Goal: Information Seeking & Learning: Learn about a topic

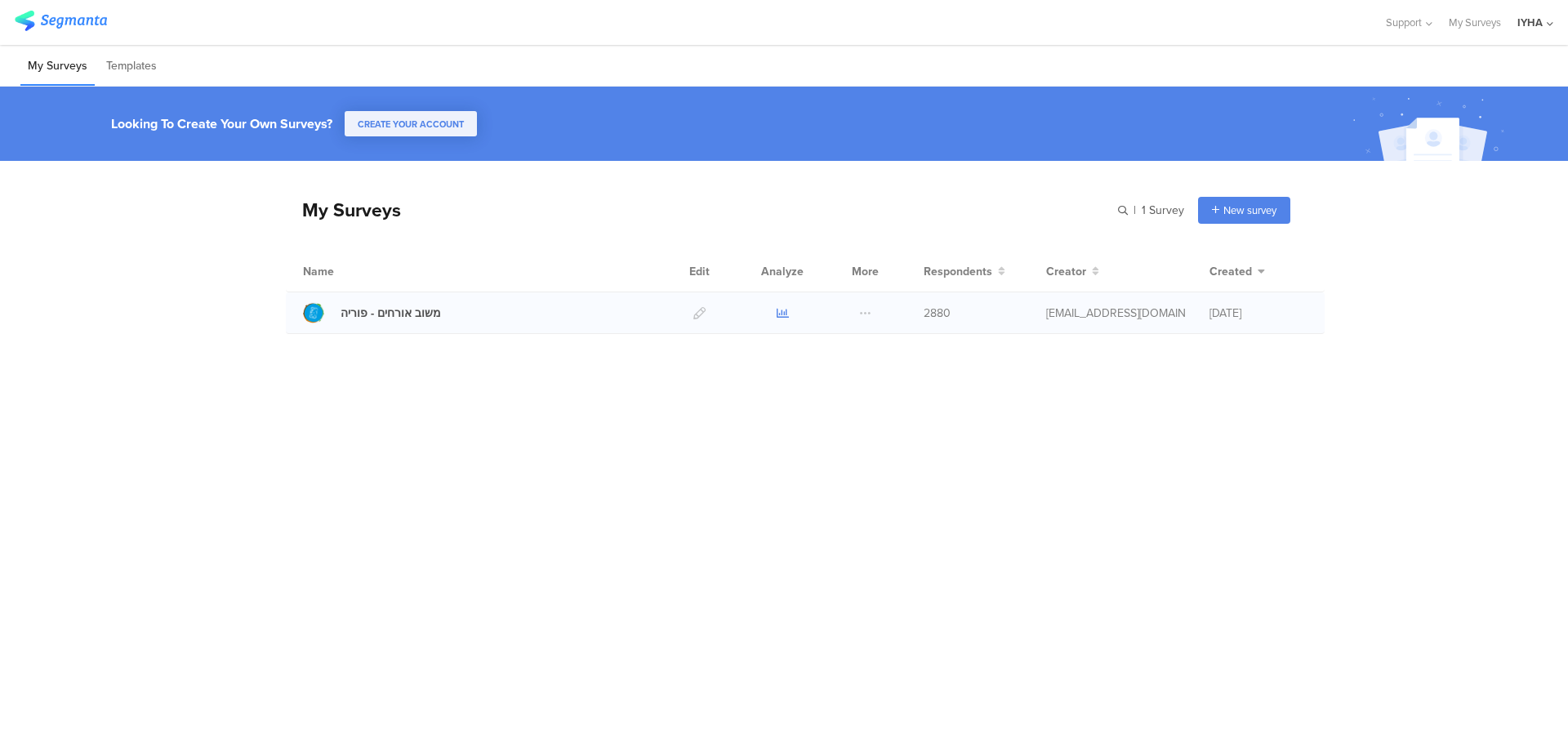
click at [781, 312] on icon at bounding box center [783, 313] width 12 height 12
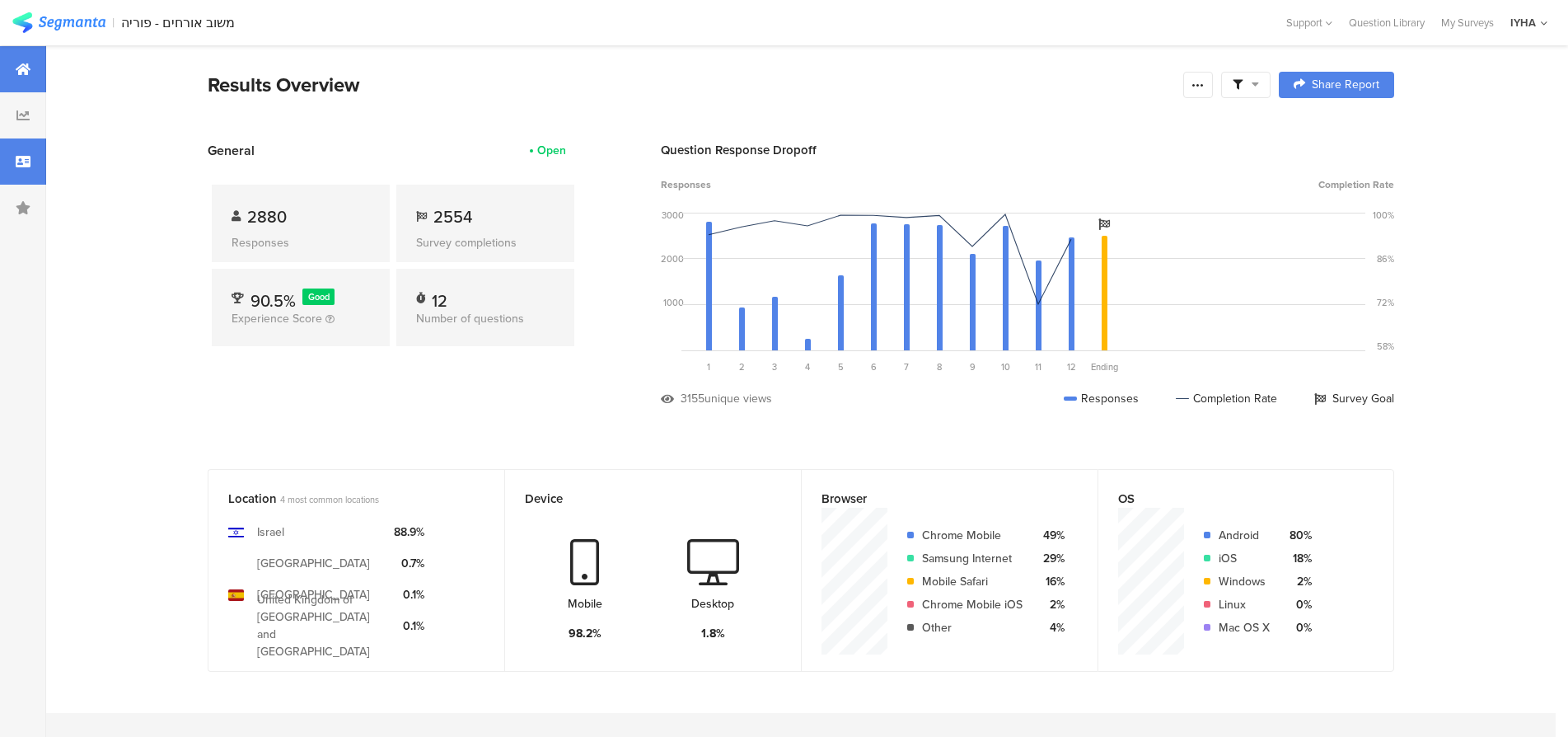
click at [16, 163] on icon at bounding box center [23, 161] width 15 height 13
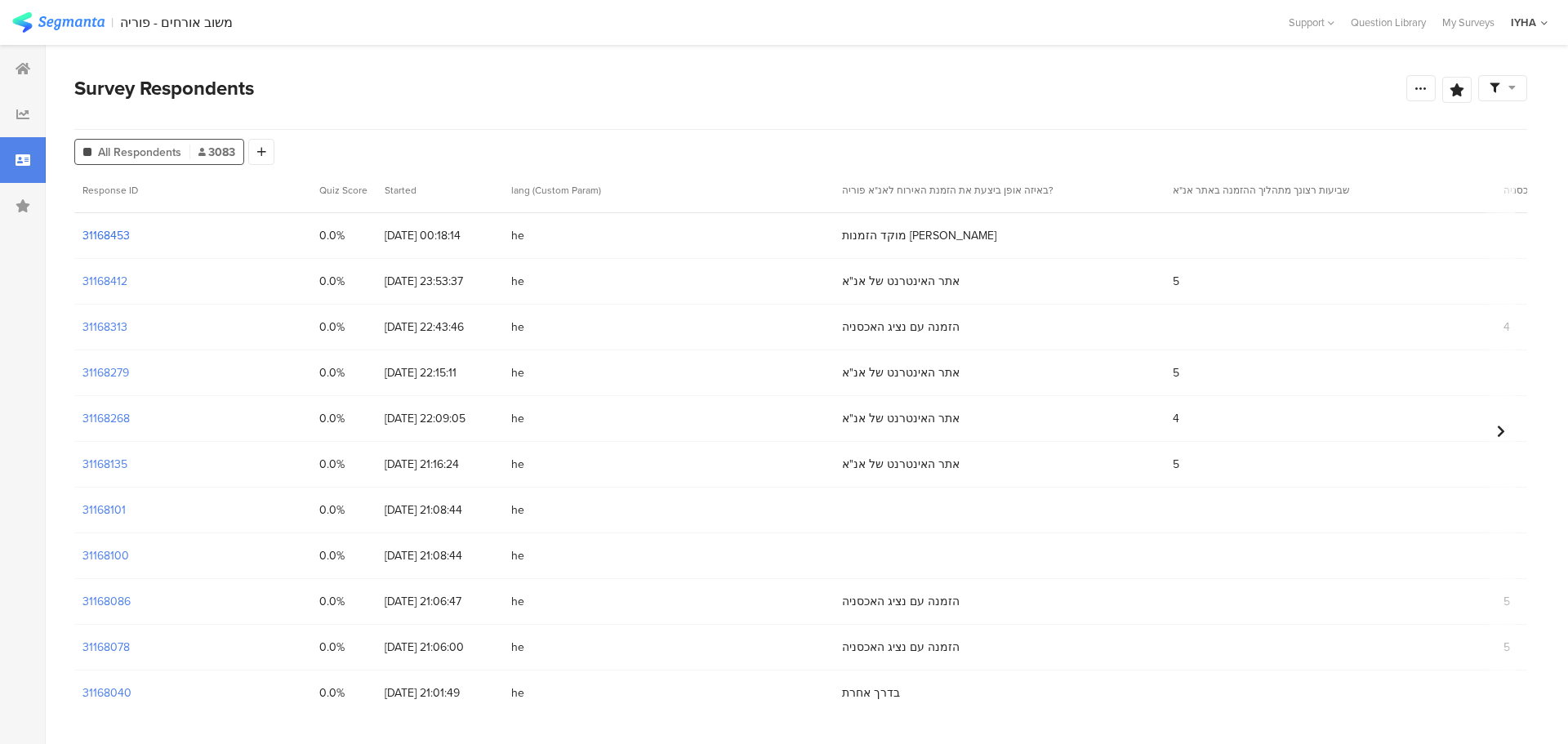
click at [116, 234] on section "31168453" at bounding box center [105, 235] width 47 height 18
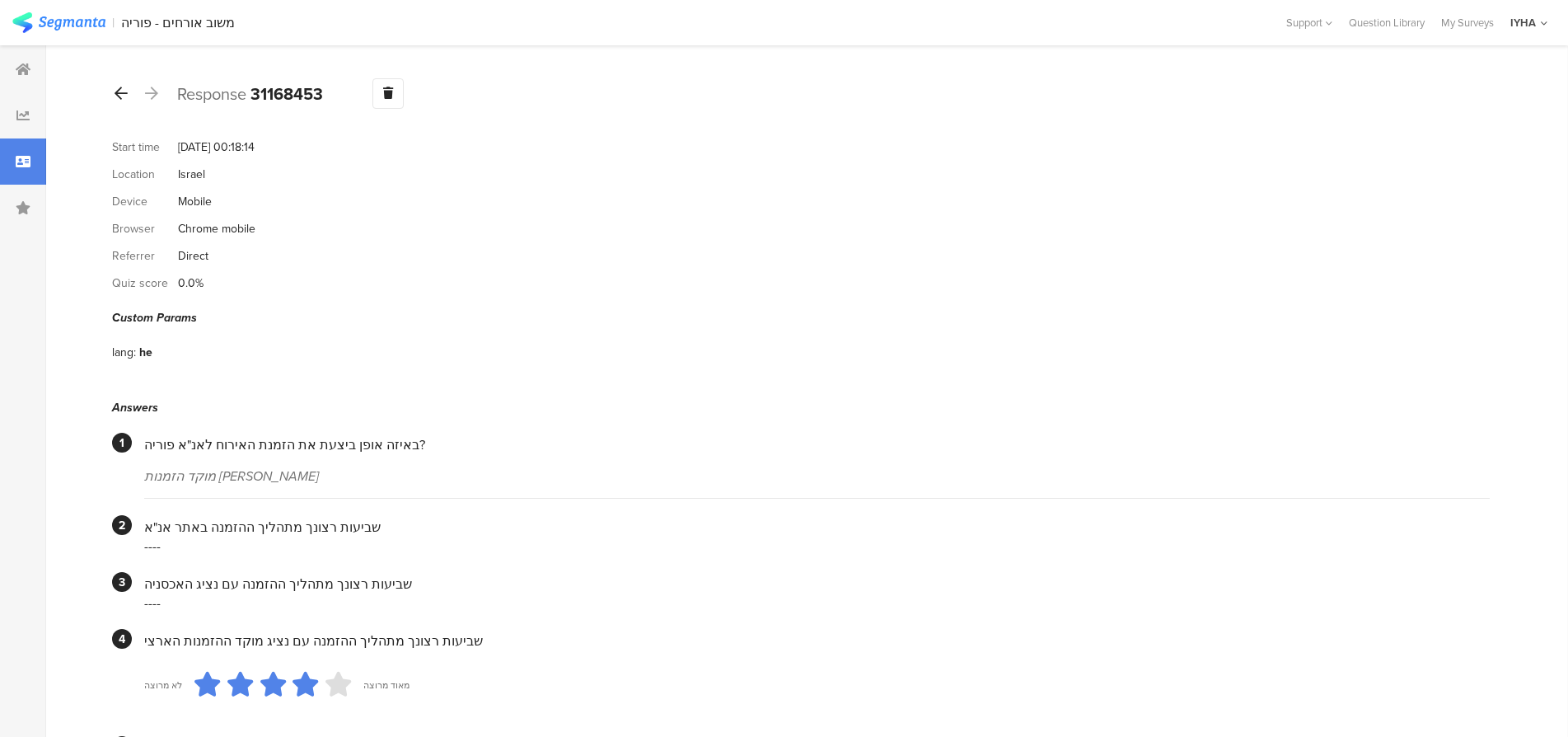
click at [118, 102] on div at bounding box center [120, 94] width 18 height 26
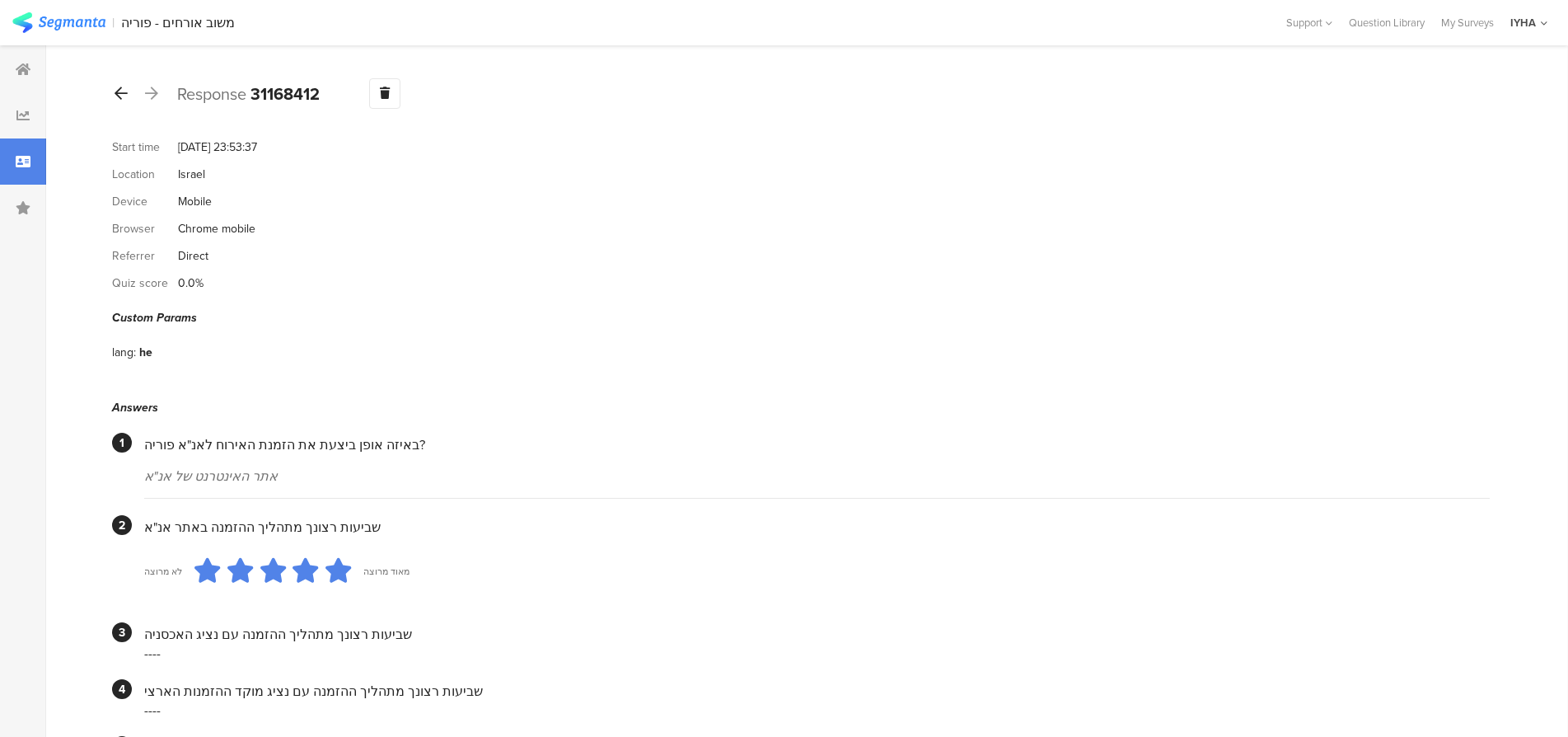
click at [114, 92] on div at bounding box center [120, 94] width 18 height 26
click at [118, 97] on icon at bounding box center [121, 93] width 13 height 15
click at [118, 89] on icon at bounding box center [121, 93] width 13 height 15
click at [116, 90] on icon at bounding box center [121, 93] width 13 height 15
click at [123, 92] on icon at bounding box center [121, 93] width 13 height 15
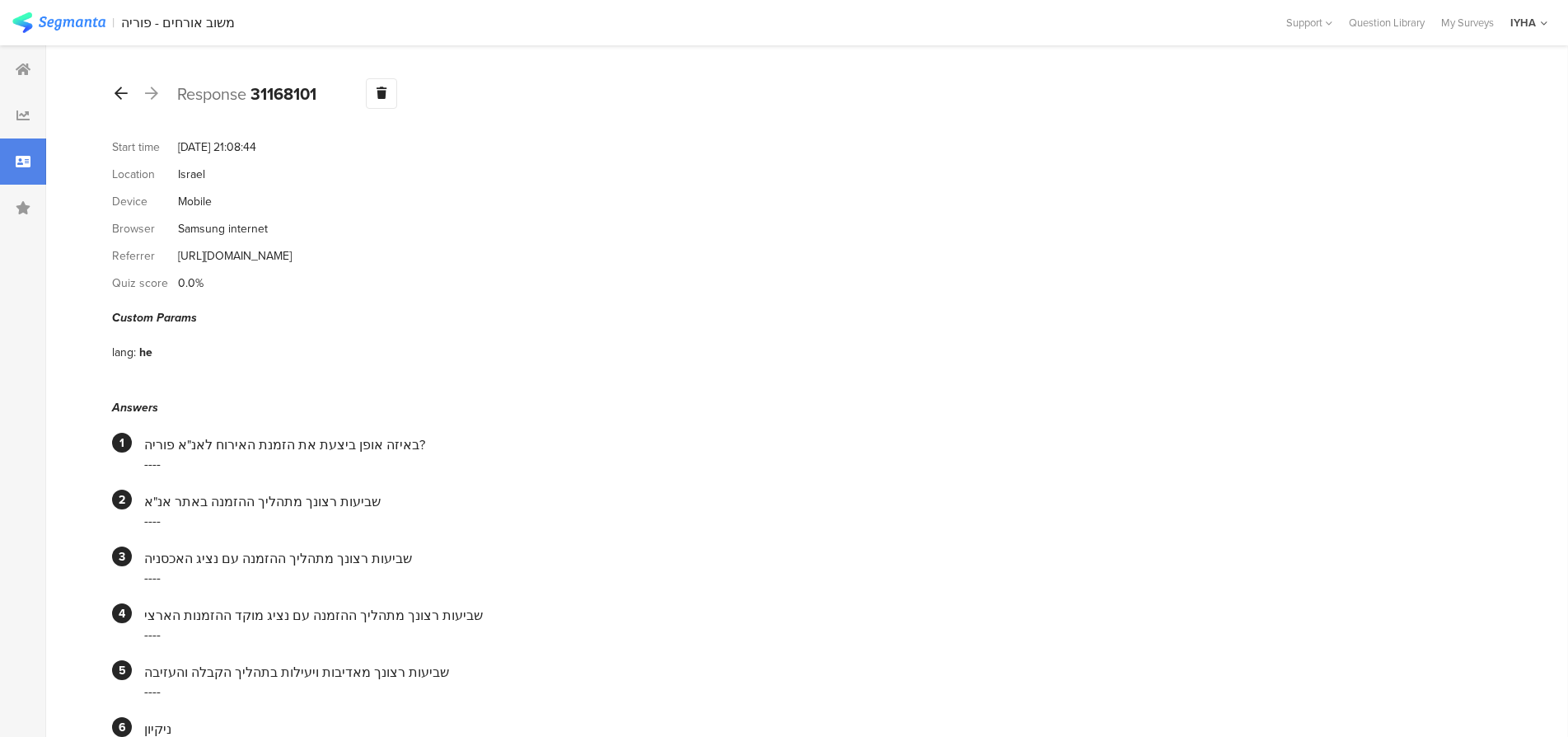
click at [123, 93] on icon at bounding box center [121, 93] width 13 height 15
click at [124, 94] on icon at bounding box center [121, 93] width 13 height 15
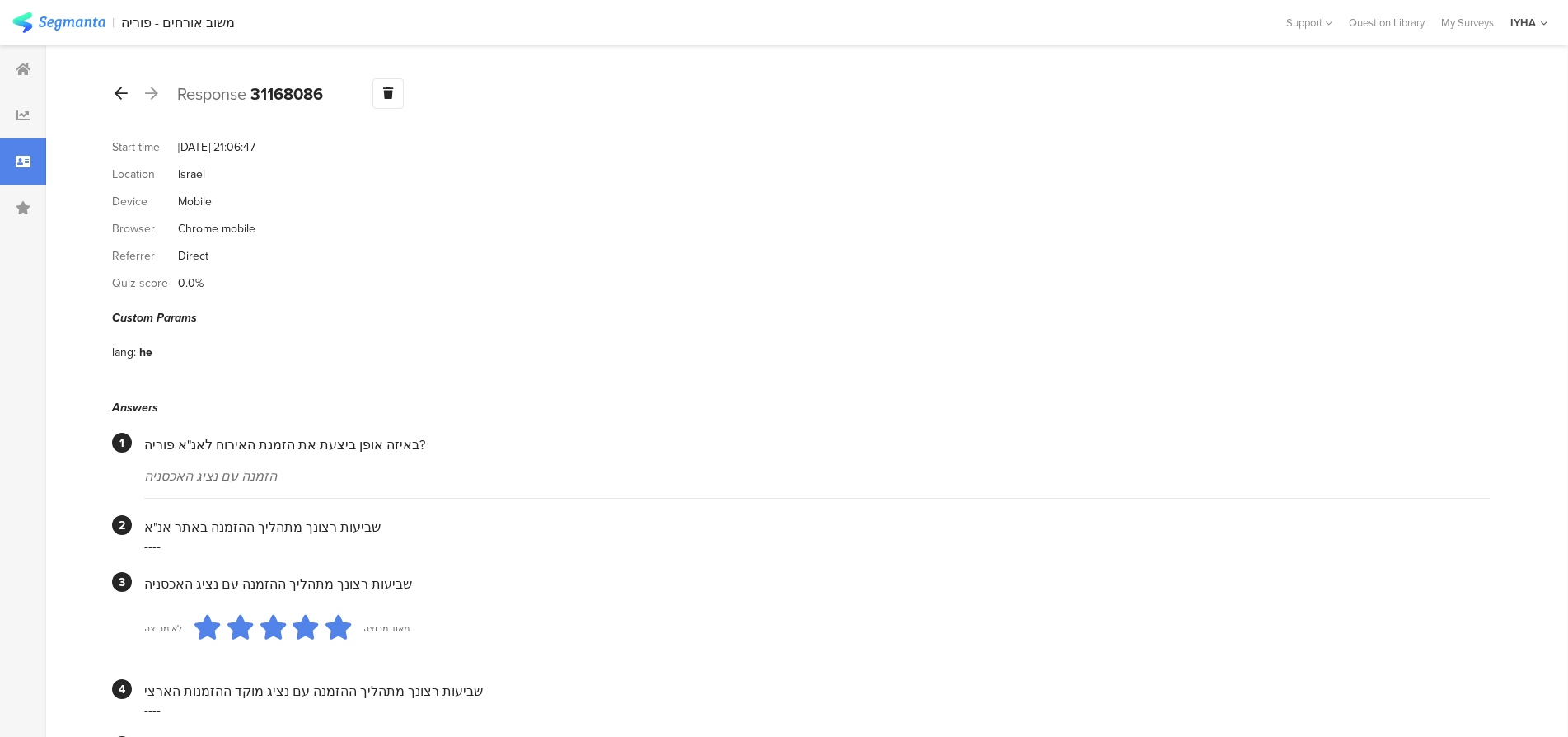
click at [118, 87] on icon at bounding box center [121, 93] width 13 height 15
click at [124, 97] on icon at bounding box center [121, 93] width 13 height 15
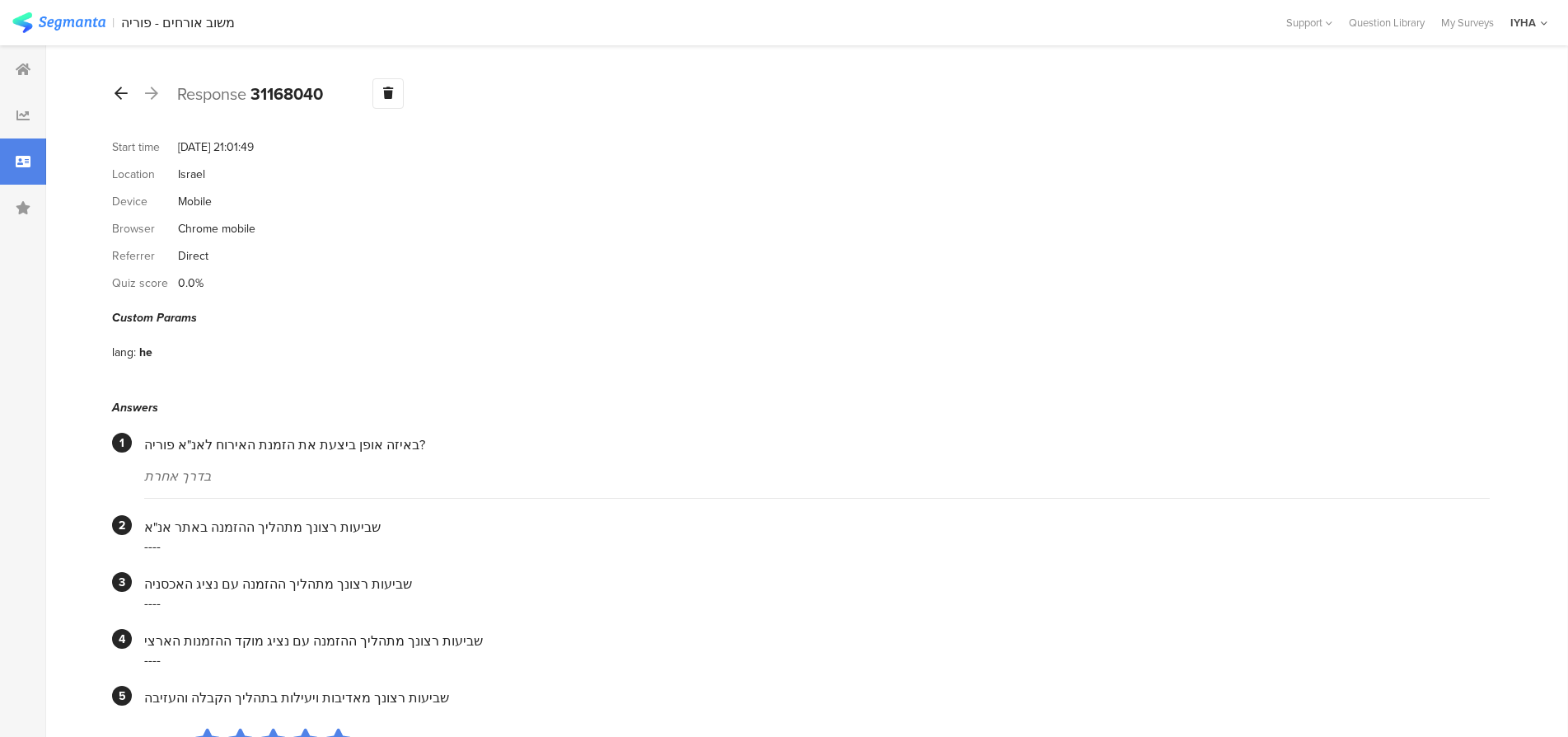
click at [120, 95] on icon at bounding box center [121, 93] width 13 height 15
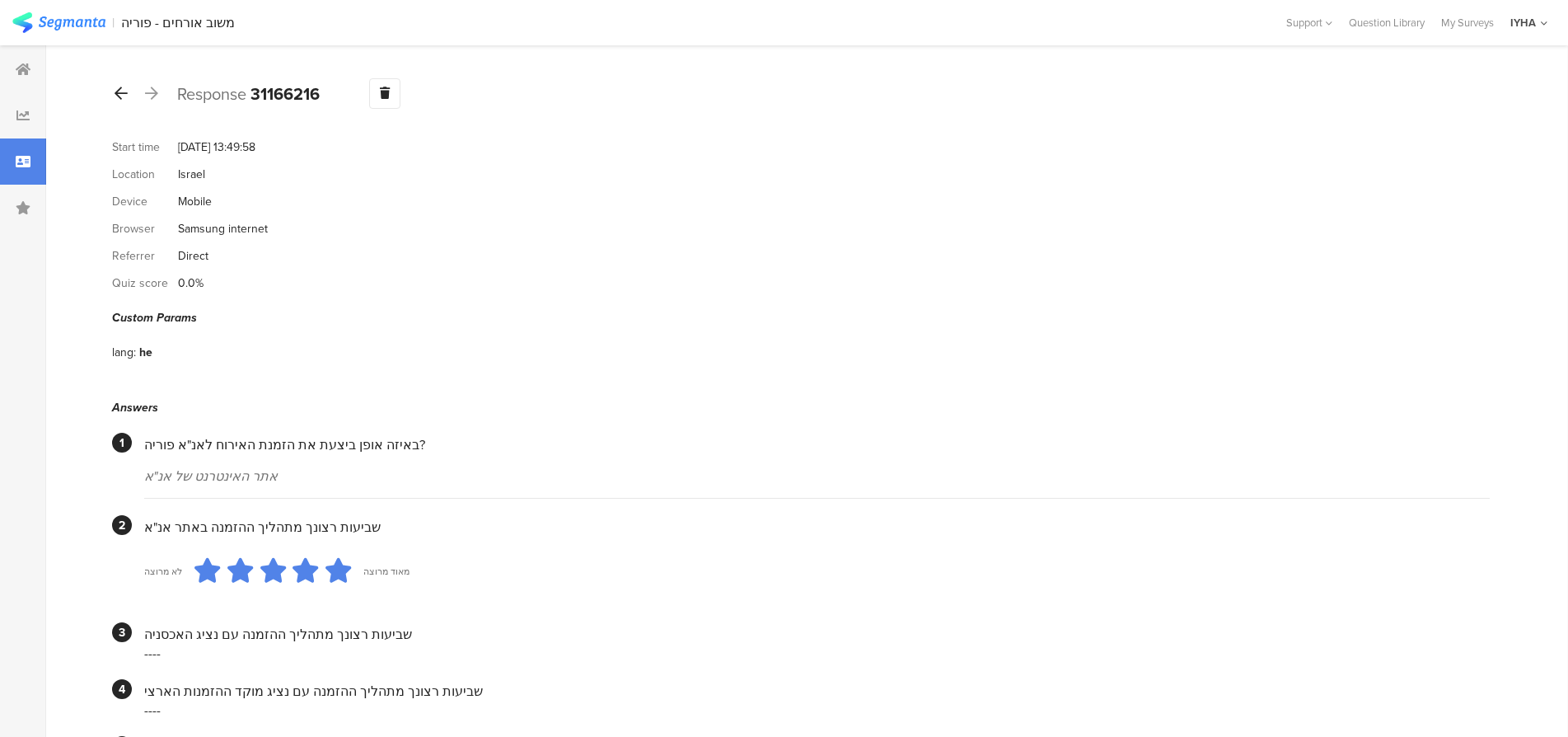
click at [118, 89] on icon at bounding box center [121, 93] width 13 height 15
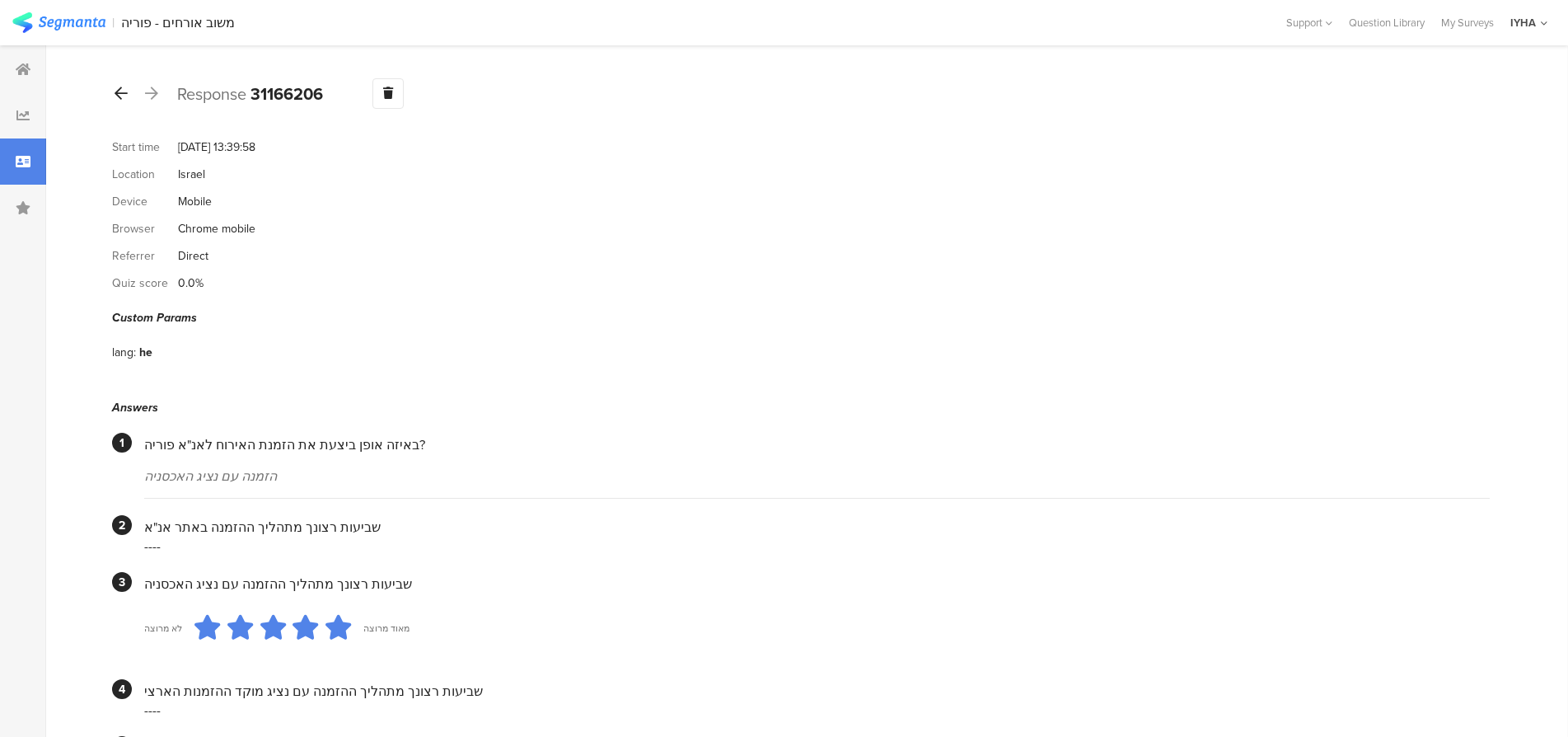
click at [120, 90] on icon at bounding box center [121, 93] width 13 height 15
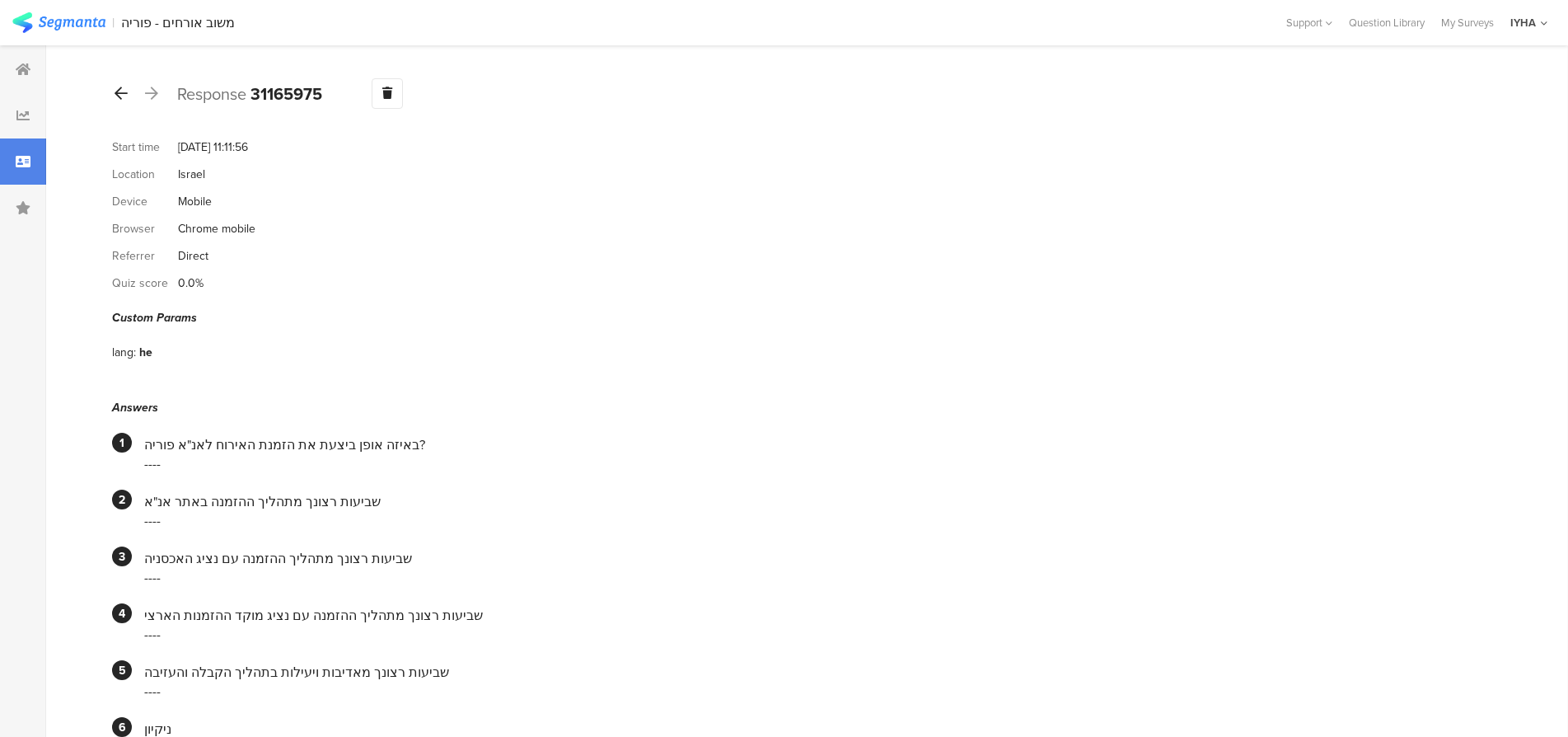
click at [122, 93] on icon at bounding box center [121, 93] width 13 height 15
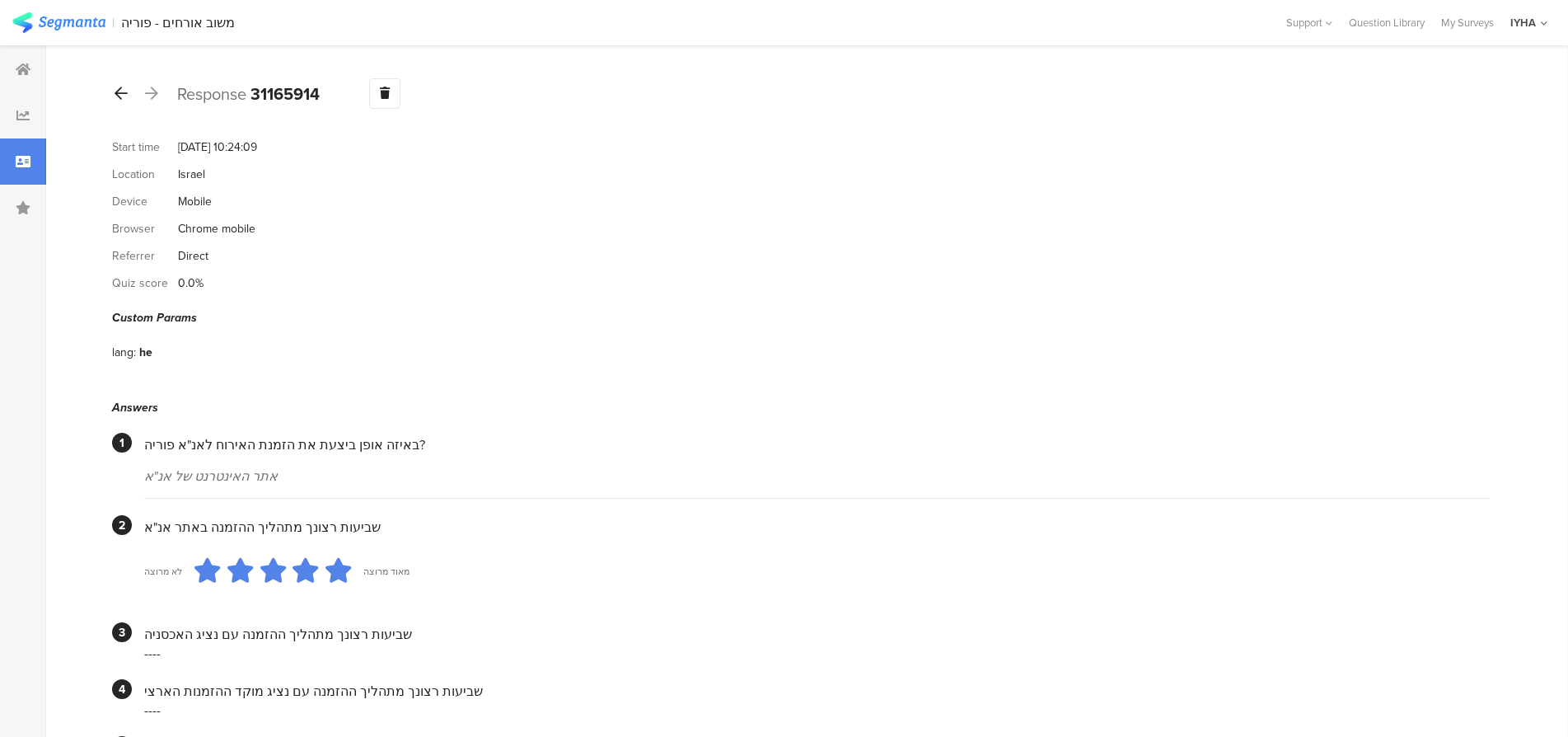
click at [120, 89] on icon at bounding box center [121, 93] width 13 height 15
click at [115, 99] on icon at bounding box center [121, 93] width 13 height 15
click at [115, 93] on icon at bounding box center [121, 93] width 13 height 15
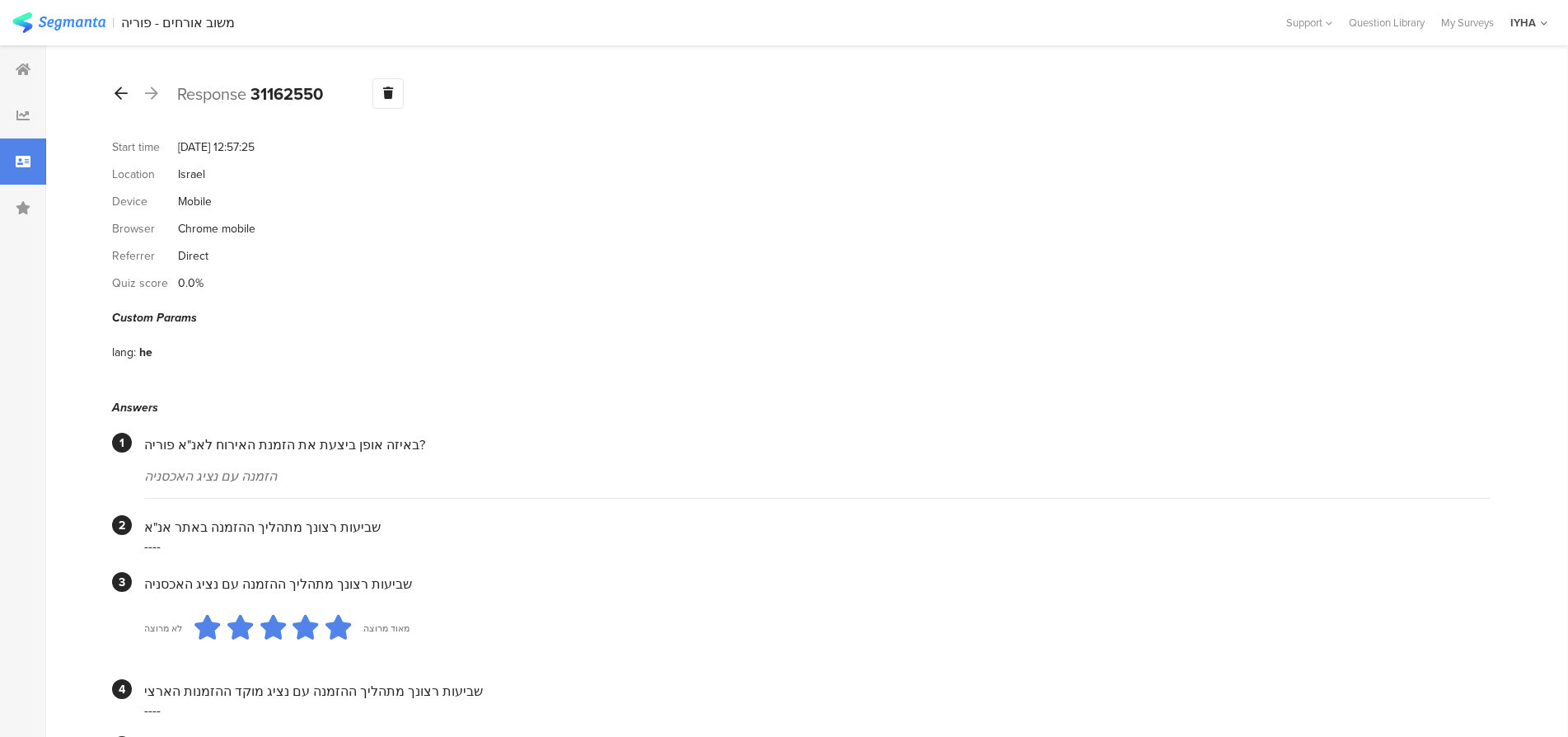
click at [120, 88] on icon at bounding box center [121, 93] width 13 height 15
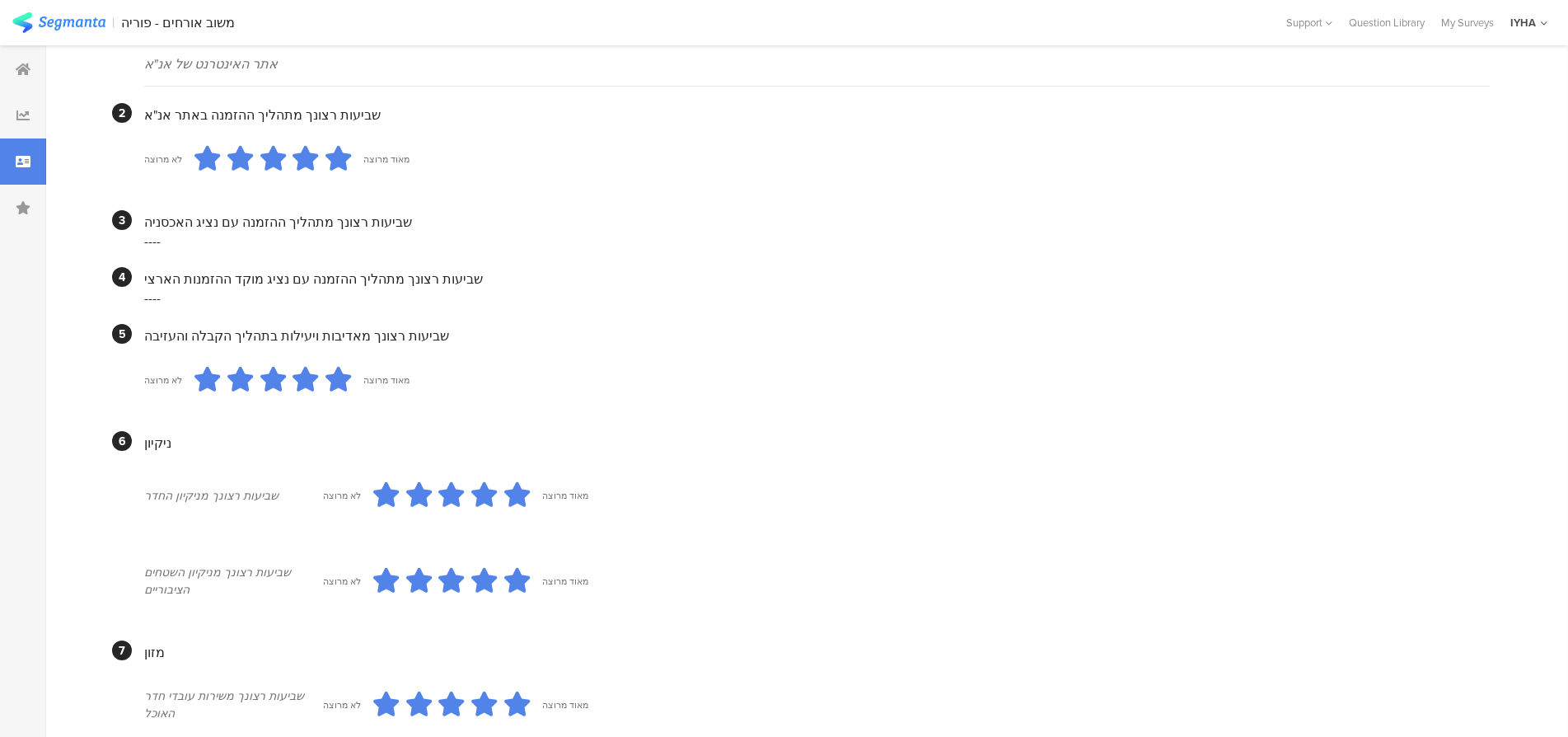
scroll to position [317, 0]
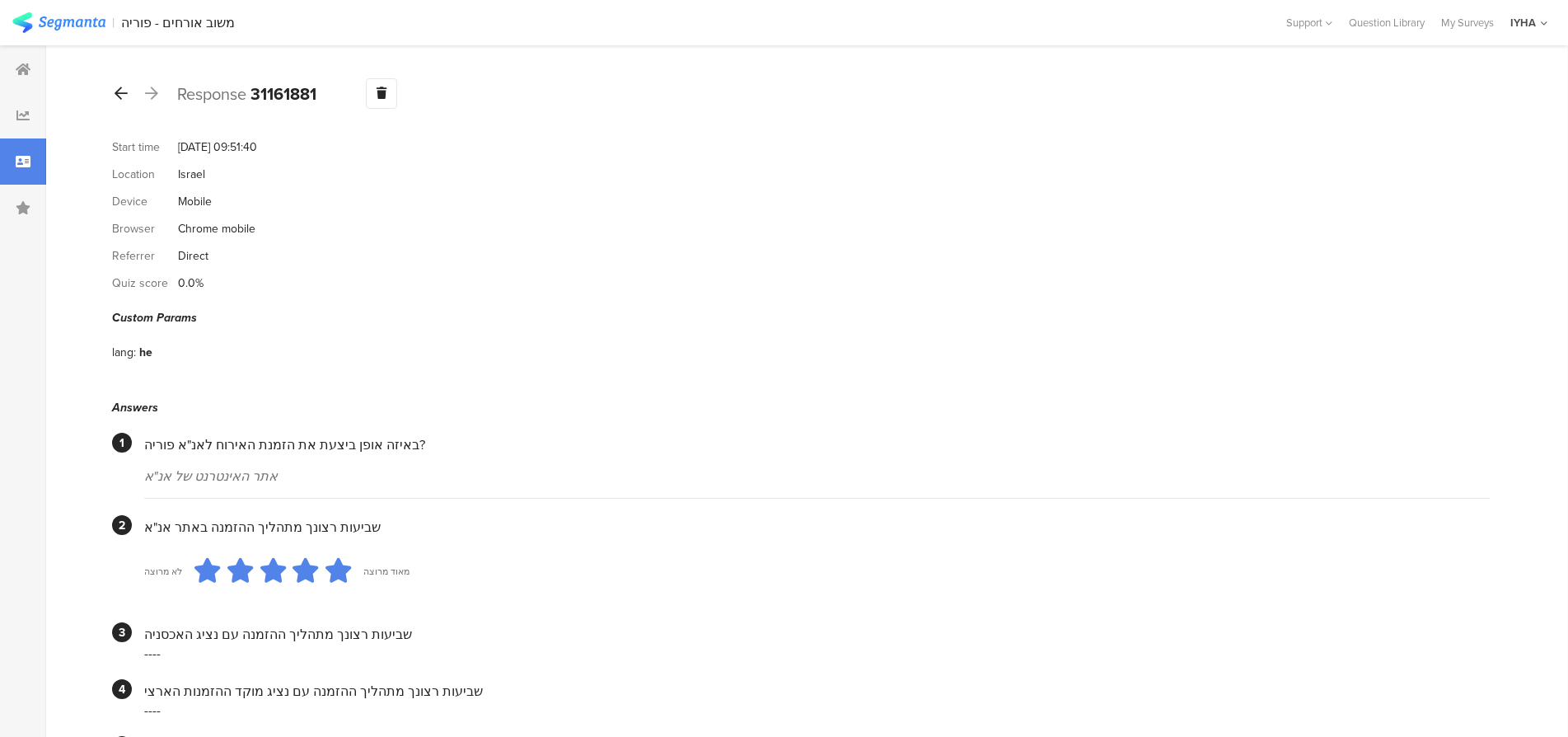
click at [120, 88] on icon at bounding box center [121, 93] width 13 height 15
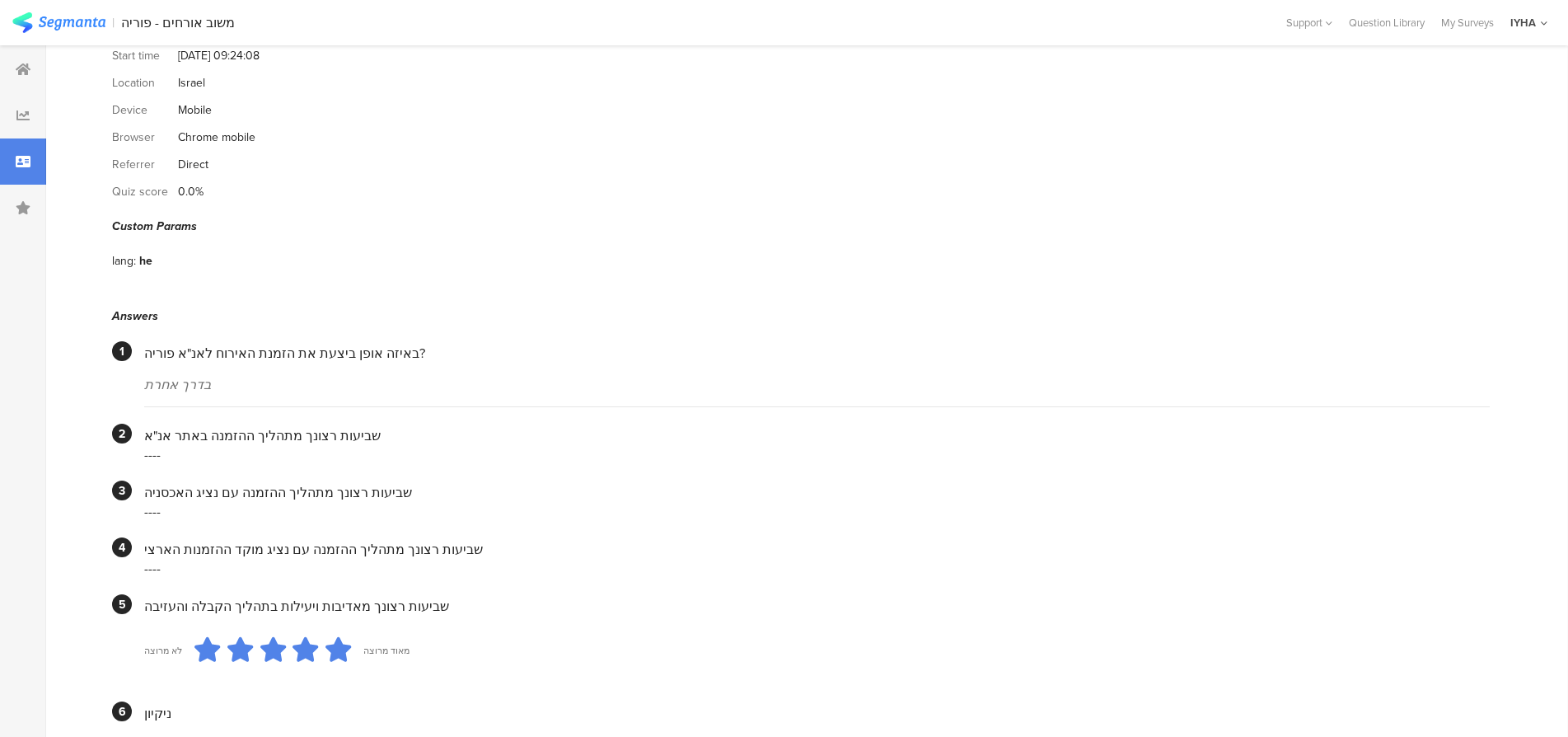
scroll to position [1, 0]
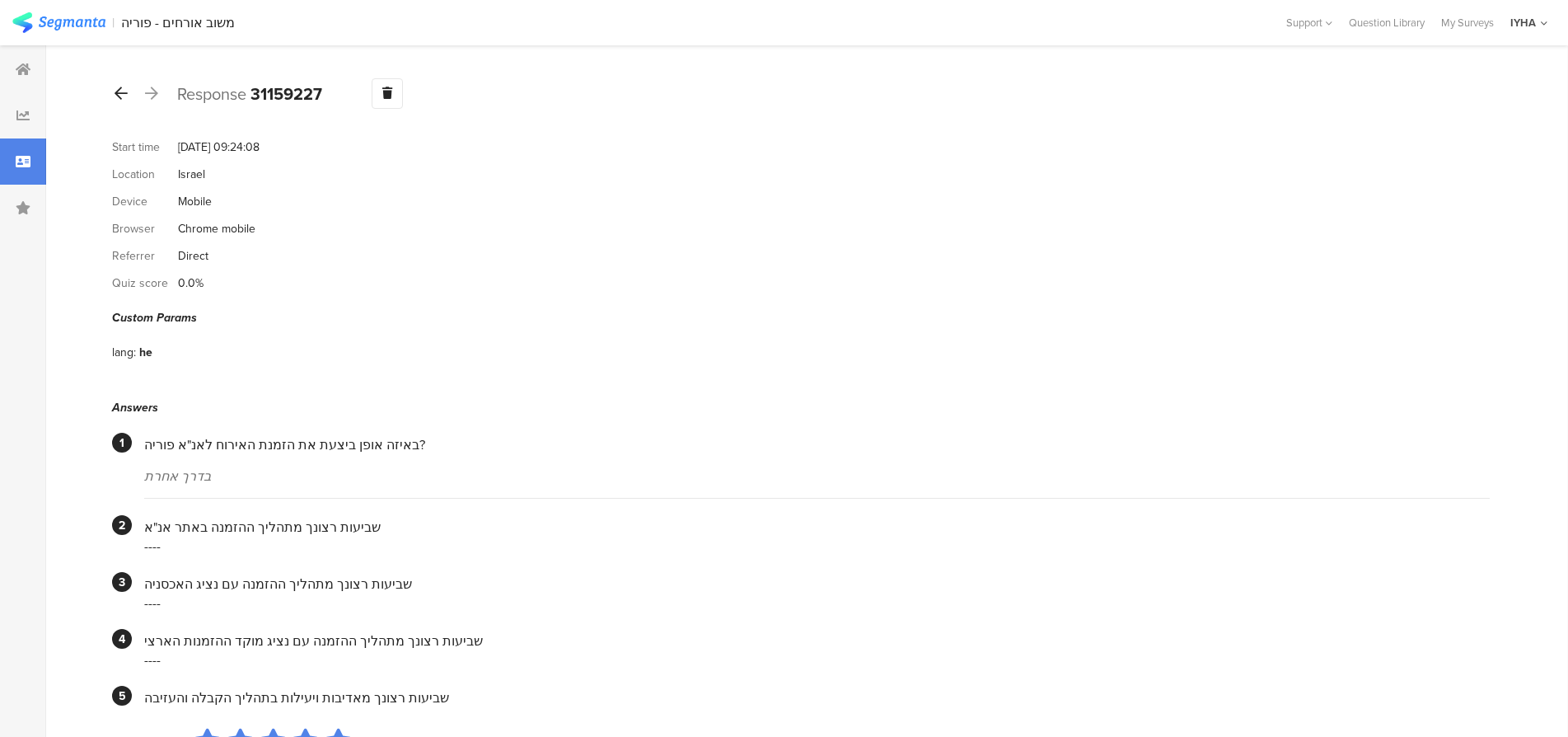
click at [118, 97] on icon at bounding box center [121, 93] width 13 height 15
click at [121, 94] on icon at bounding box center [121, 93] width 13 height 15
